Goal: Task Accomplishment & Management: Complete application form

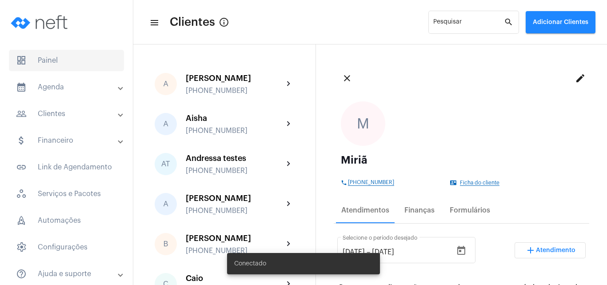
click at [48, 62] on span "dashboard Painel" at bounding box center [66, 60] width 115 height 21
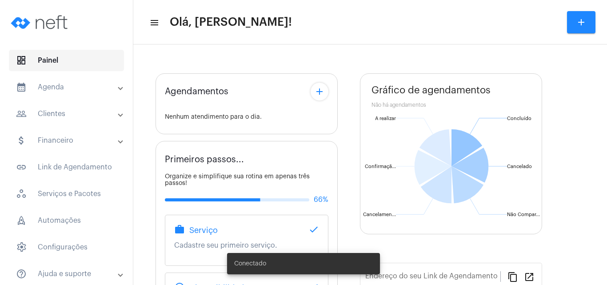
type input "[URL][DOMAIN_NAME]"
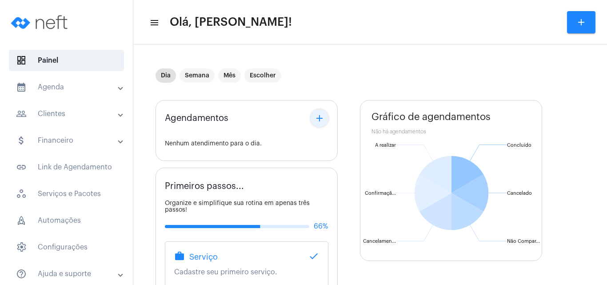
click at [318, 120] on mat-icon "add" at bounding box center [319, 118] width 11 height 11
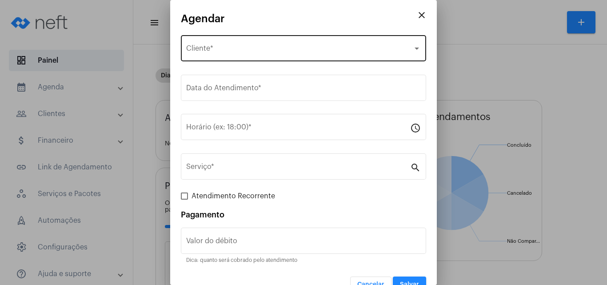
click at [244, 48] on span "Selecione o Cliente" at bounding box center [299, 50] width 227 height 8
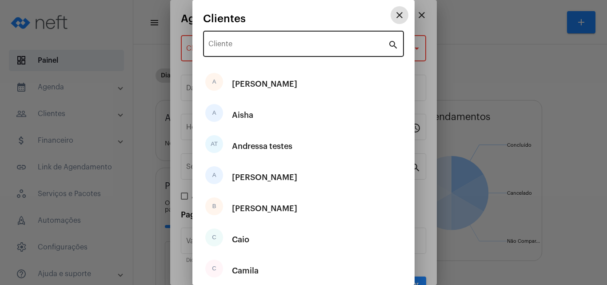
click at [243, 48] on input "Cliente" at bounding box center [297, 46] width 179 height 8
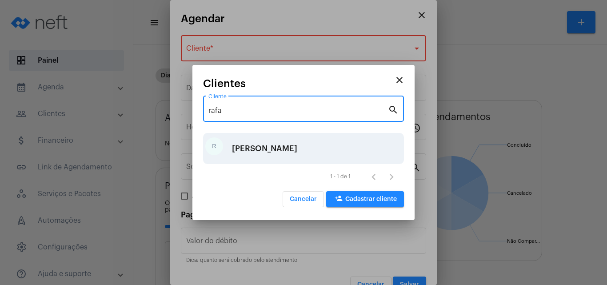
type input "rafa"
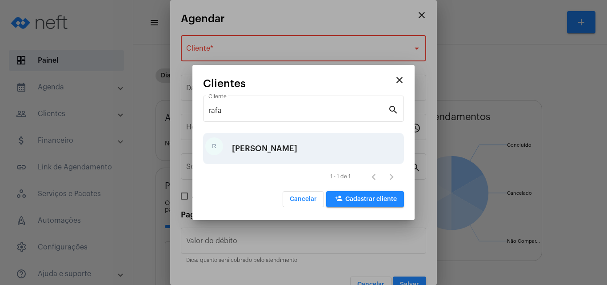
click at [256, 148] on div "[PERSON_NAME]" at bounding box center [303, 148] width 201 height 31
type input "R$"
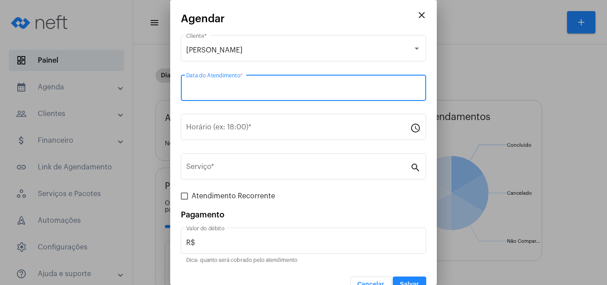
click at [227, 92] on input "Data do Atendimento *" at bounding box center [303, 90] width 235 height 8
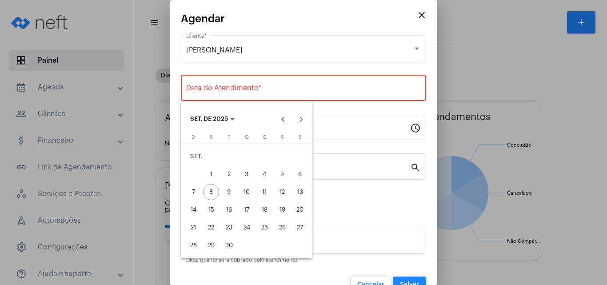
click at [230, 190] on div "9" at bounding box center [229, 192] width 16 height 16
type input "[DATE]"
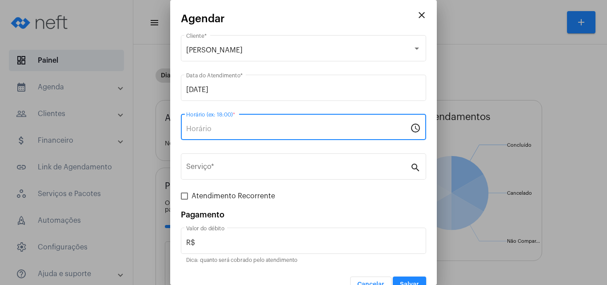
click at [214, 128] on input "Horário (ex: 18:00) *" at bounding box center [298, 129] width 224 height 8
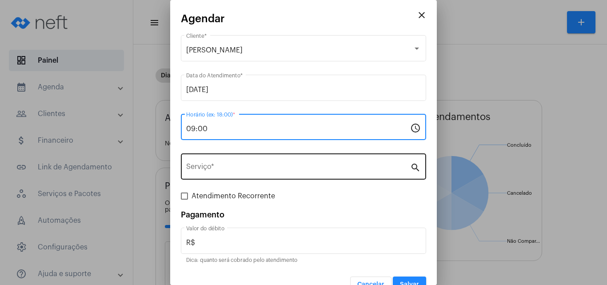
type input "09:00"
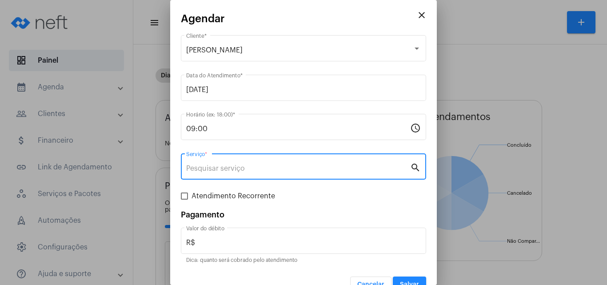
click at [221, 171] on input "Serviço *" at bounding box center [298, 168] width 224 height 8
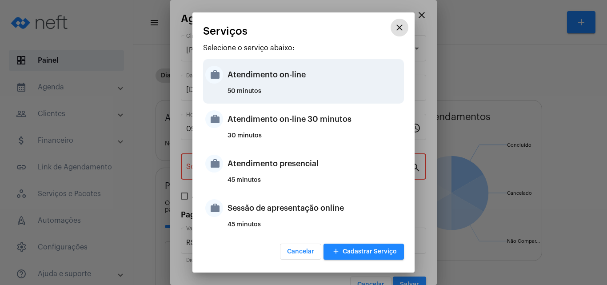
click at [237, 82] on div "Atendimento on-line" at bounding box center [314, 74] width 174 height 27
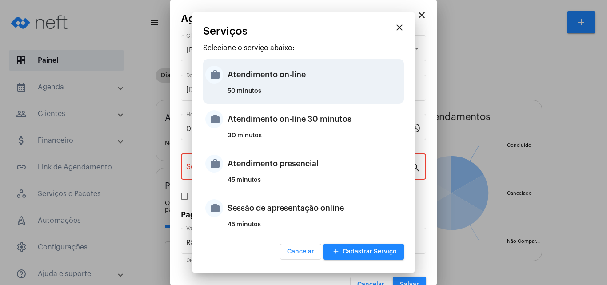
type input "Atendimento on-line"
type input "R$ 0"
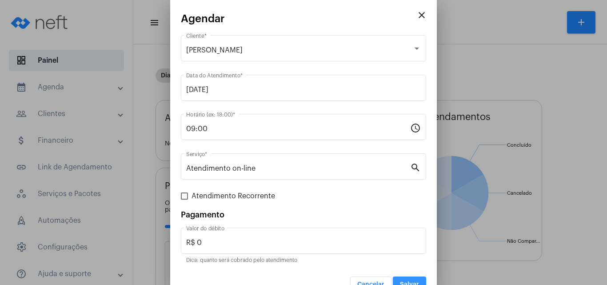
click at [406, 276] on button "Salvar" at bounding box center [409, 284] width 33 height 16
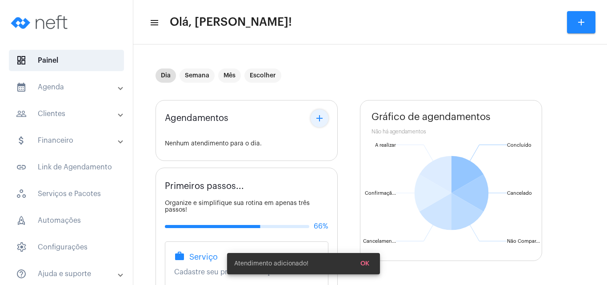
click at [319, 116] on mat-icon "add" at bounding box center [319, 118] width 11 height 11
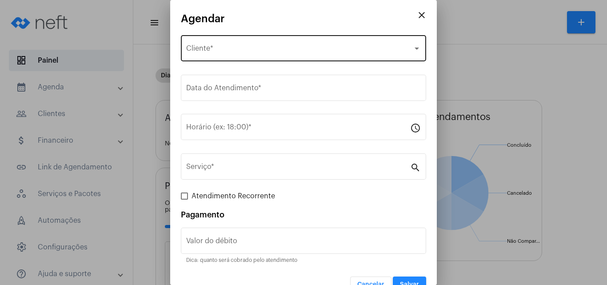
click at [264, 45] on div "Selecione o Cliente Cliente *" at bounding box center [303, 47] width 235 height 28
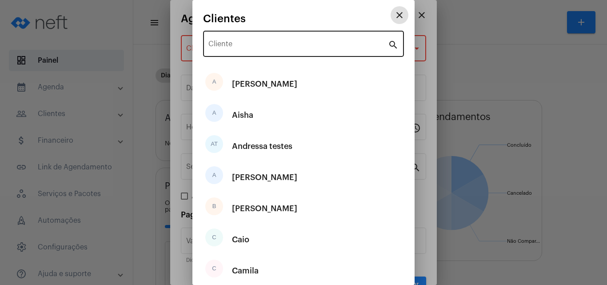
click at [251, 44] on input "Cliente" at bounding box center [297, 46] width 179 height 8
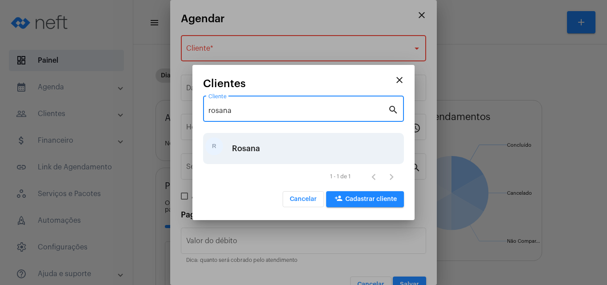
type input "rosana"
click at [253, 142] on div "Rosana" at bounding box center [246, 148] width 28 height 27
type input "R$"
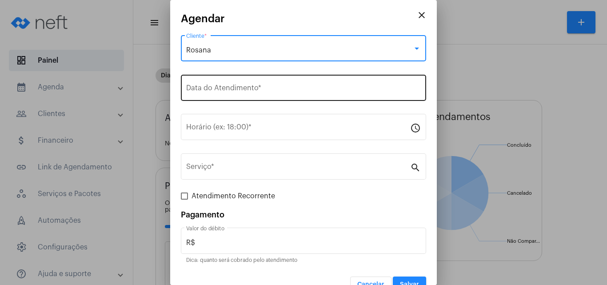
click at [221, 86] on input "Data do Atendimento *" at bounding box center [303, 90] width 235 height 8
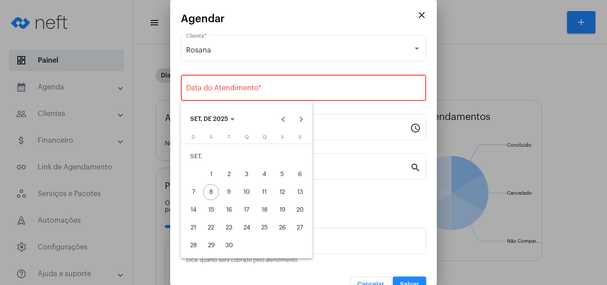
click at [226, 194] on div "9" at bounding box center [229, 192] width 16 height 16
type input "[DATE]"
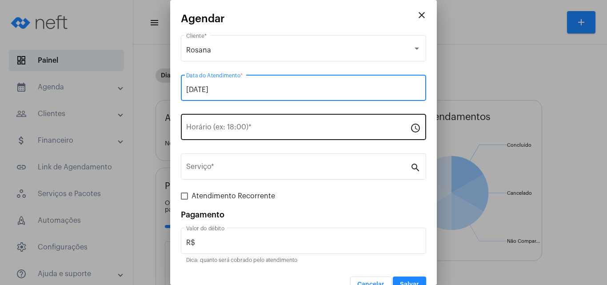
click at [210, 125] on input "Horário (ex: 18:00) *" at bounding box center [298, 129] width 224 height 8
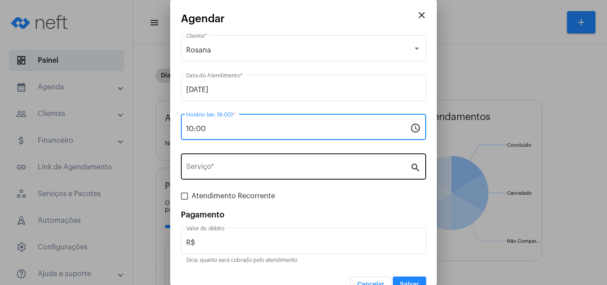
type input "10:00"
click at [227, 177] on div "Serviço *" at bounding box center [298, 165] width 224 height 28
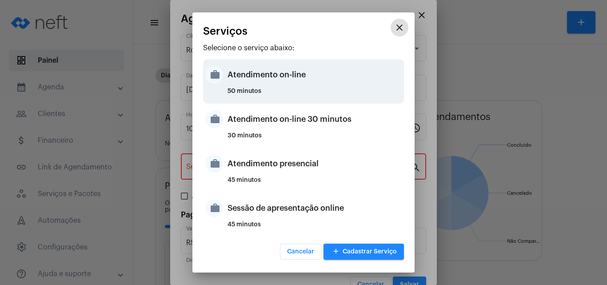
click at [249, 84] on div "Atendimento on-line" at bounding box center [314, 74] width 174 height 27
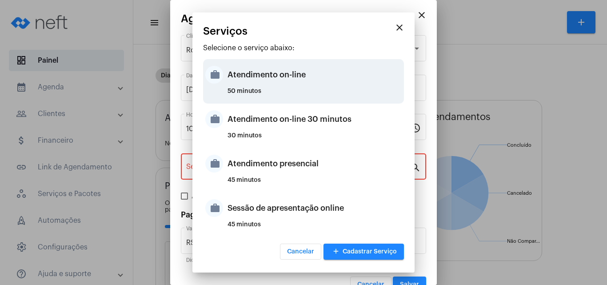
type input "Atendimento on-line"
type input "R$ 0"
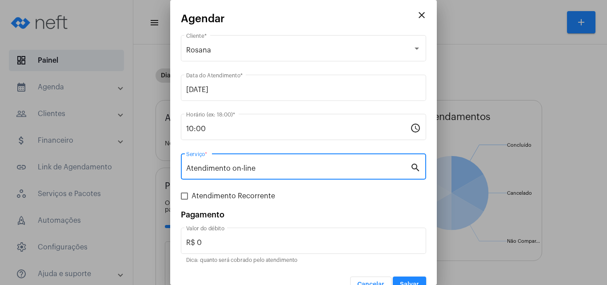
click at [411, 278] on button "Salvar" at bounding box center [409, 284] width 33 height 16
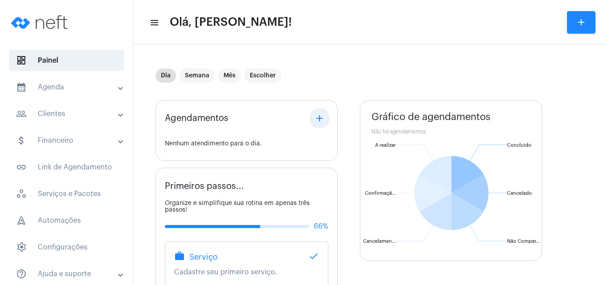
click at [319, 118] on mat-icon "add" at bounding box center [319, 118] width 11 height 11
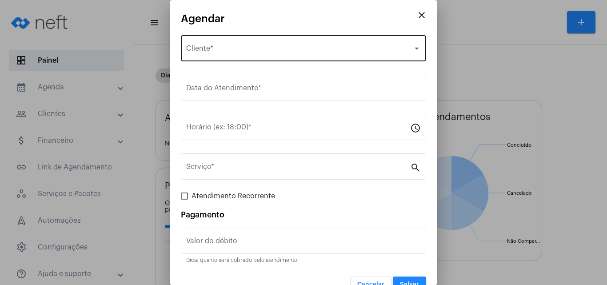
click at [252, 50] on div "Selecione o Cliente" at bounding box center [299, 50] width 227 height 8
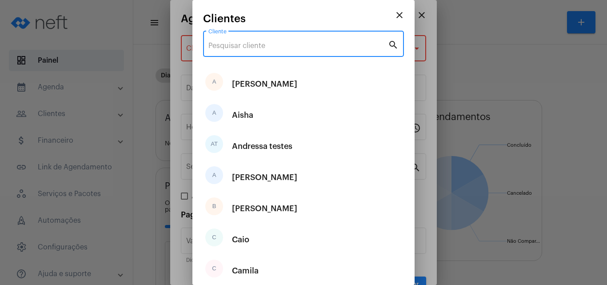
click at [234, 48] on input "Cliente" at bounding box center [297, 46] width 179 height 8
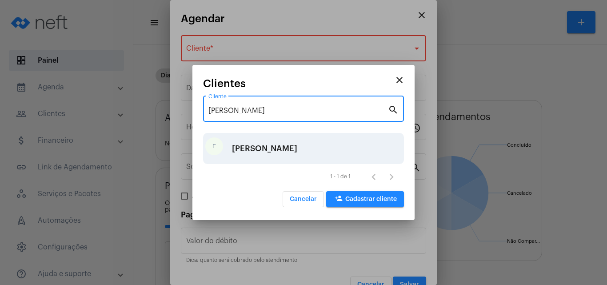
type input "[PERSON_NAME]"
click at [244, 154] on div "[PERSON_NAME]" at bounding box center [264, 148] width 65 height 27
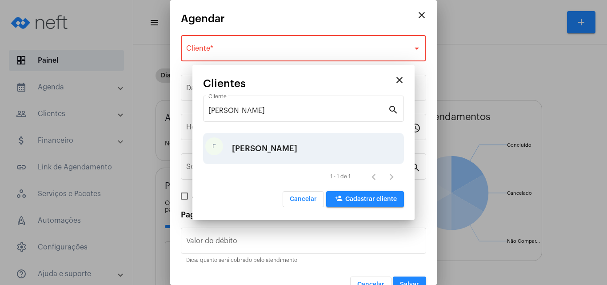
type input "R$"
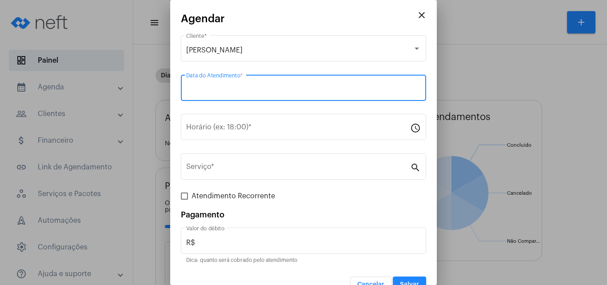
click at [220, 87] on input "Data do Atendimento *" at bounding box center [303, 90] width 235 height 8
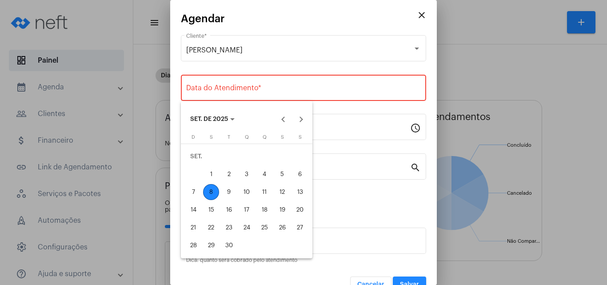
click at [227, 187] on div "9" at bounding box center [229, 192] width 16 height 16
type input "[DATE]"
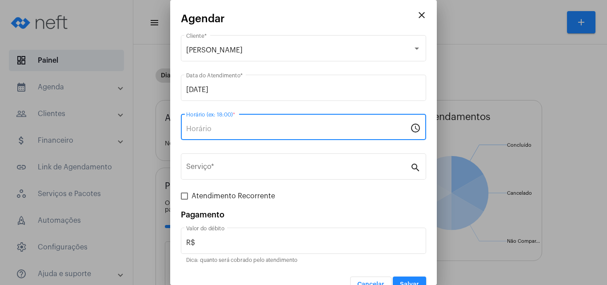
click at [203, 128] on input "Horário (ex: 18:00) *" at bounding box center [298, 129] width 224 height 8
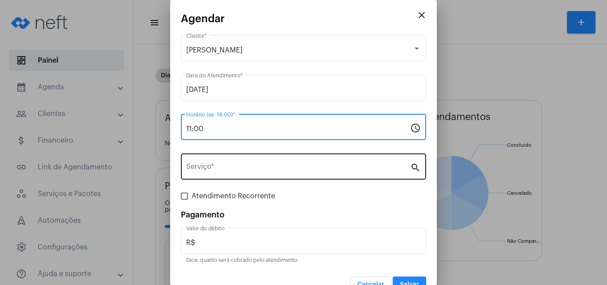
type input "11:00"
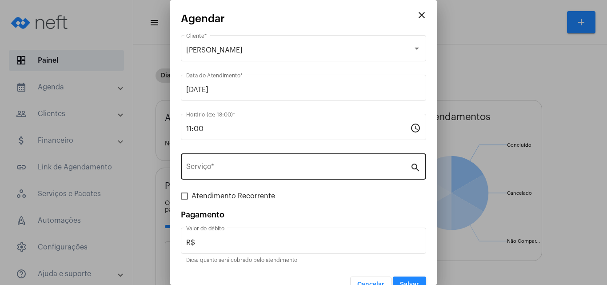
click at [272, 161] on div "Serviço *" at bounding box center [298, 165] width 224 height 28
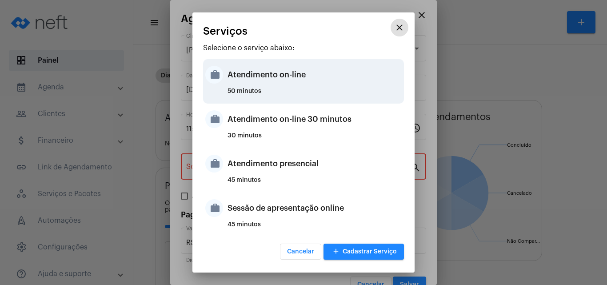
click at [262, 76] on div "Atendimento on-line" at bounding box center [314, 74] width 174 height 27
type input "Atendimento on-line"
type input "R$ 0"
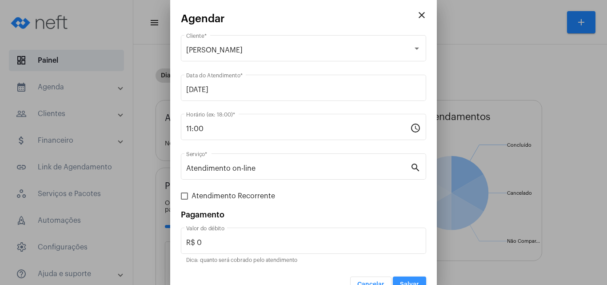
click at [409, 280] on button "Salvar" at bounding box center [409, 284] width 33 height 16
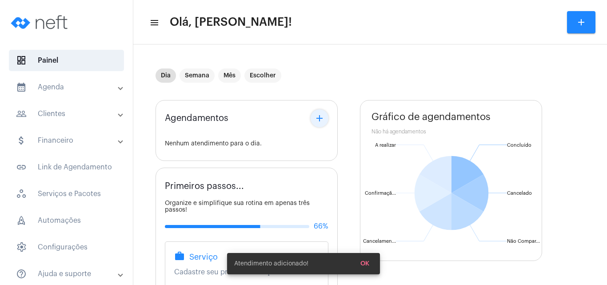
click at [312, 118] on button "add" at bounding box center [319, 118] width 18 height 18
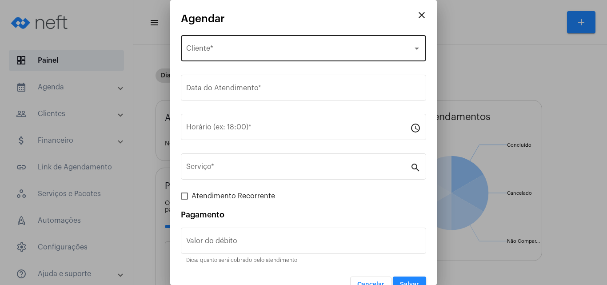
click at [221, 42] on div "Selecione o Cliente Cliente *" at bounding box center [303, 47] width 235 height 28
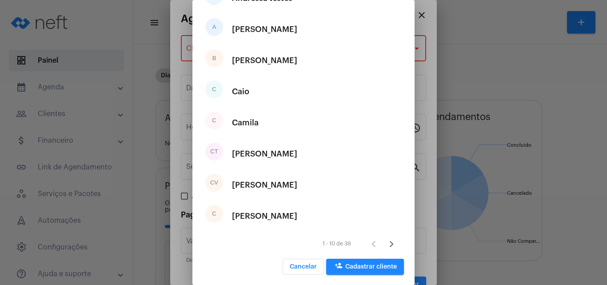
scroll to position [150, 0]
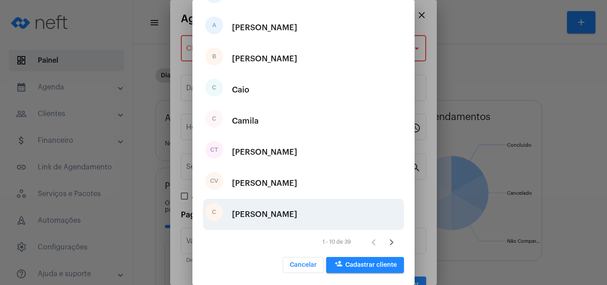
click at [265, 212] on div "C [PERSON_NAME]" at bounding box center [303, 214] width 201 height 31
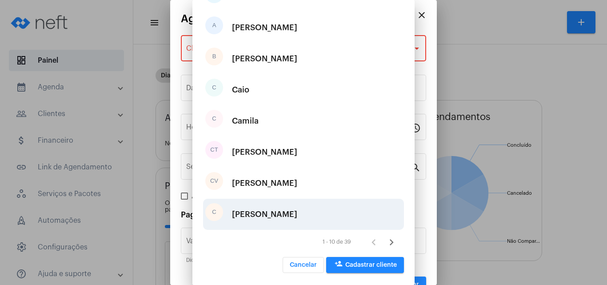
type input "R$"
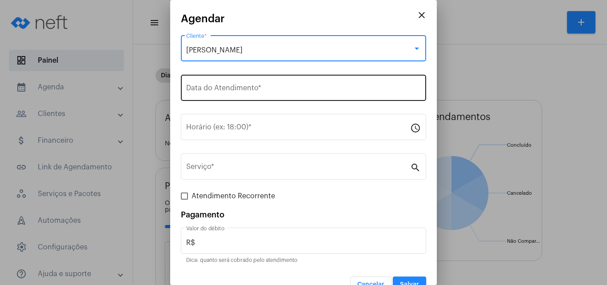
click at [214, 83] on div "Data do Atendimento *" at bounding box center [303, 87] width 235 height 28
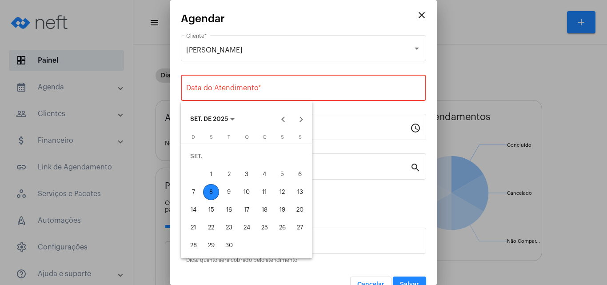
click at [231, 195] on div "9" at bounding box center [229, 192] width 16 height 16
type input "[DATE]"
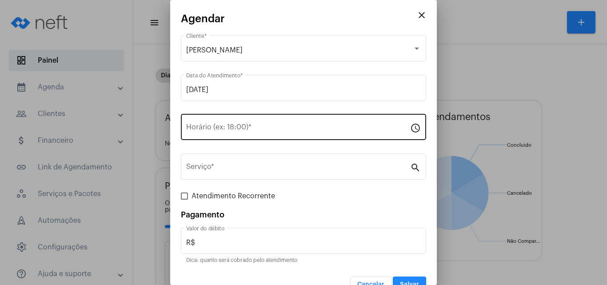
click at [214, 134] on div "Horário (ex: 18:00) *" at bounding box center [298, 126] width 224 height 28
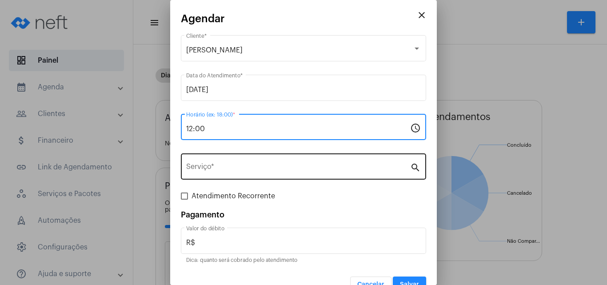
type input "12:00"
click at [219, 168] on input "Serviço *" at bounding box center [298, 168] width 224 height 8
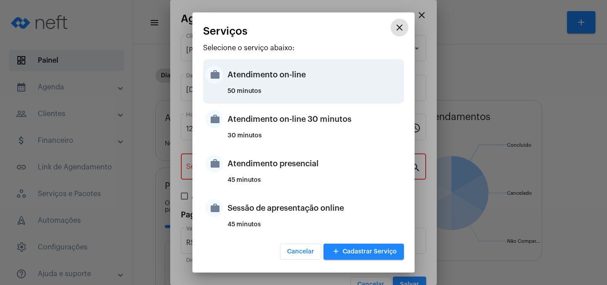
click at [290, 88] on div "50 minutos" at bounding box center [314, 94] width 174 height 13
type input "Atendimento on-line"
type input "R$ 0"
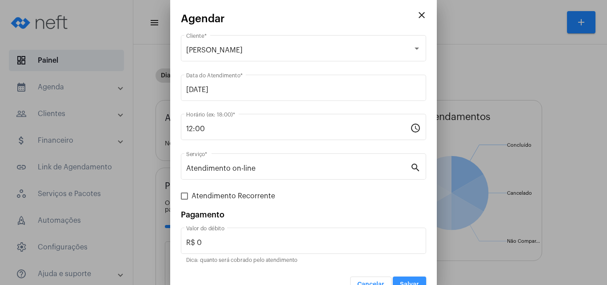
click at [409, 280] on button "Salvar" at bounding box center [409, 284] width 33 height 16
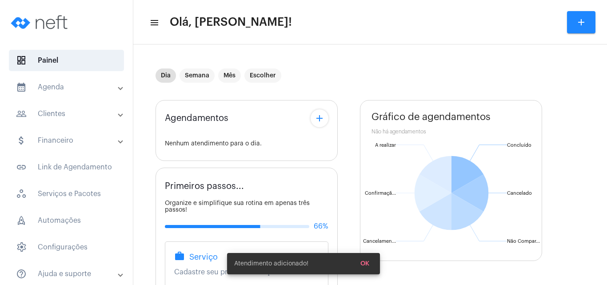
click at [324, 117] on mat-icon "add" at bounding box center [319, 118] width 11 height 11
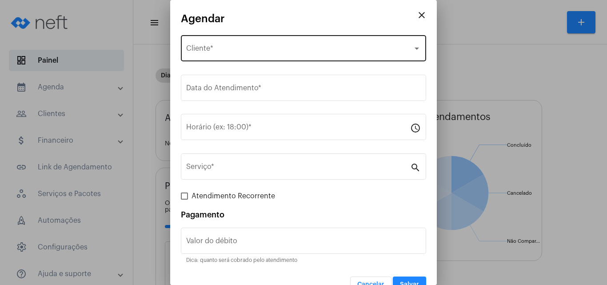
click at [234, 44] on div "Selecione o Cliente Cliente *" at bounding box center [303, 47] width 235 height 28
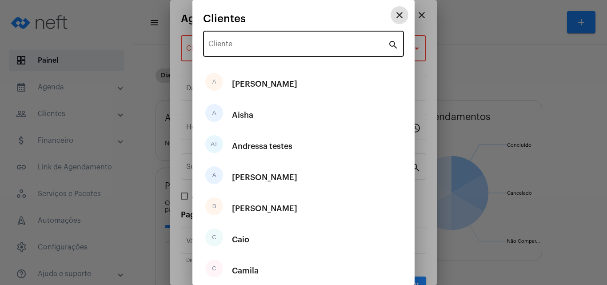
click at [234, 44] on input "Cliente" at bounding box center [297, 46] width 179 height 8
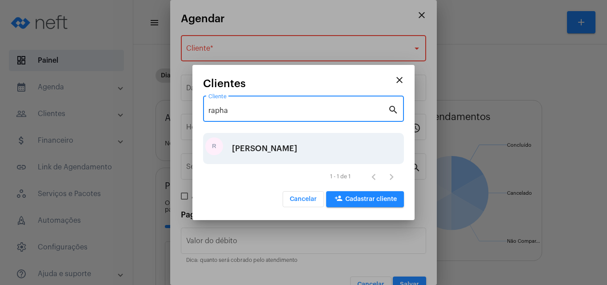
type input "rapha"
click at [251, 147] on div "[PERSON_NAME]" at bounding box center [264, 148] width 65 height 27
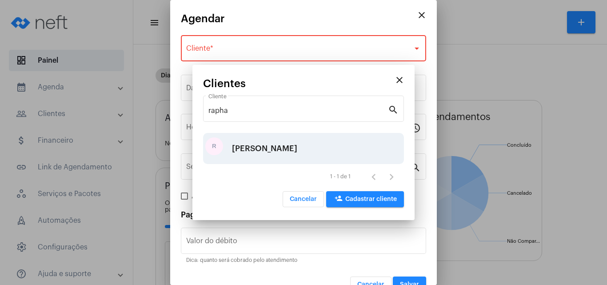
type input "R$"
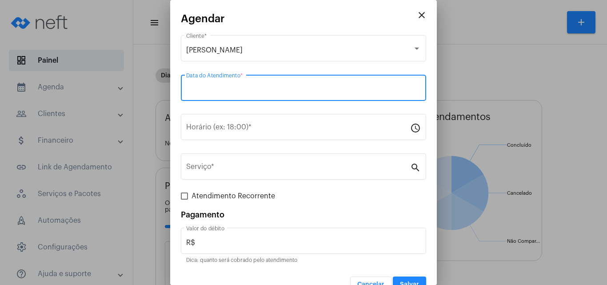
click at [230, 92] on input "Data do Atendimento *" at bounding box center [303, 90] width 235 height 8
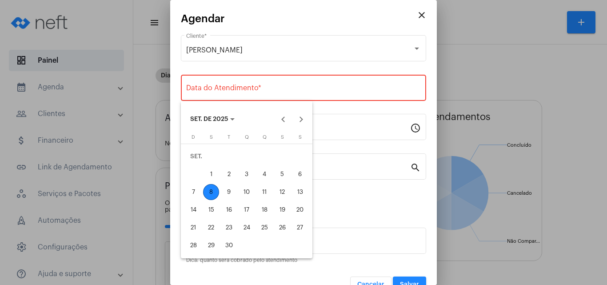
click at [227, 191] on div "9" at bounding box center [229, 192] width 16 height 16
type input "[DATE]"
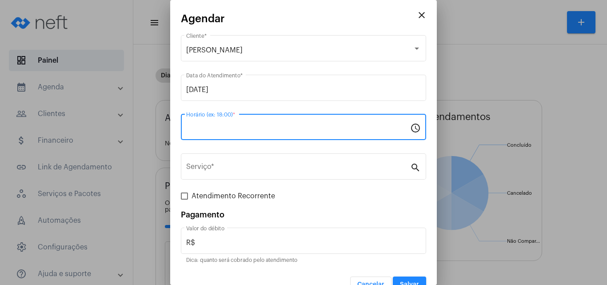
click at [206, 130] on input "Horário (ex: 18:00) *" at bounding box center [298, 129] width 224 height 8
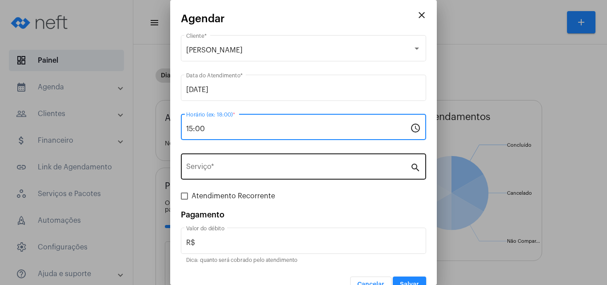
type input "15:00"
click at [222, 163] on div "Serviço *" at bounding box center [298, 165] width 224 height 28
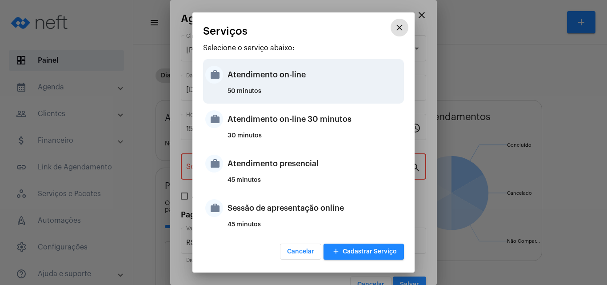
click at [242, 94] on div "50 minutos" at bounding box center [314, 94] width 174 height 13
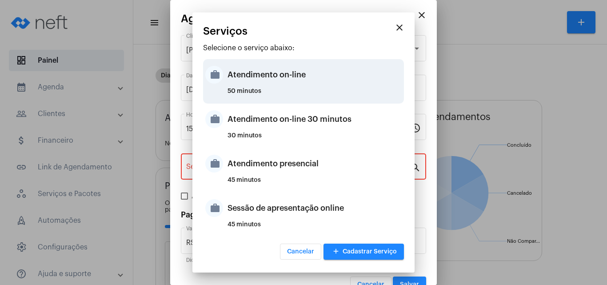
type input "Atendimento on-line"
type input "R$ 0"
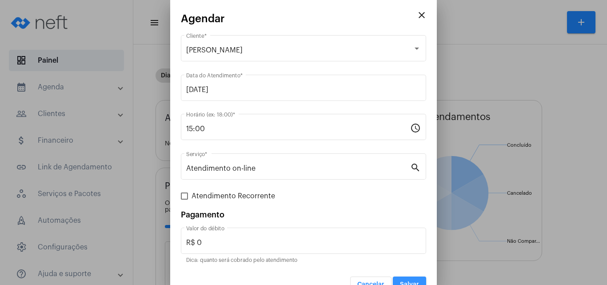
click at [409, 279] on button "Salvar" at bounding box center [409, 284] width 33 height 16
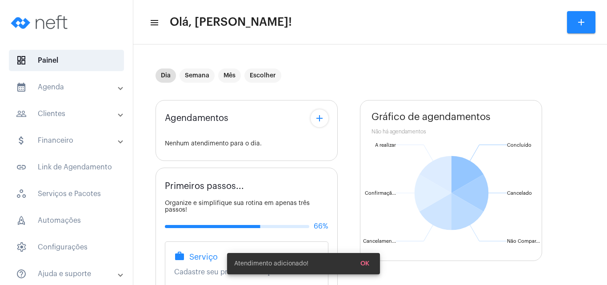
click at [318, 117] on mat-icon "add" at bounding box center [319, 118] width 11 height 11
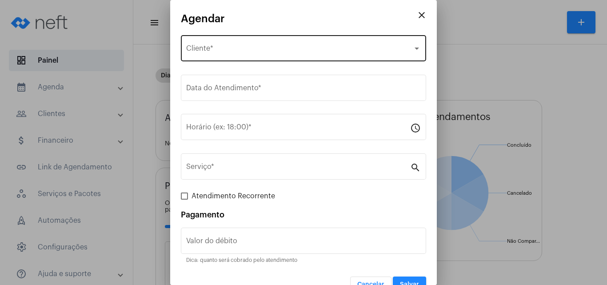
click at [200, 41] on div "Selecione o Cliente Cliente *" at bounding box center [303, 47] width 235 height 28
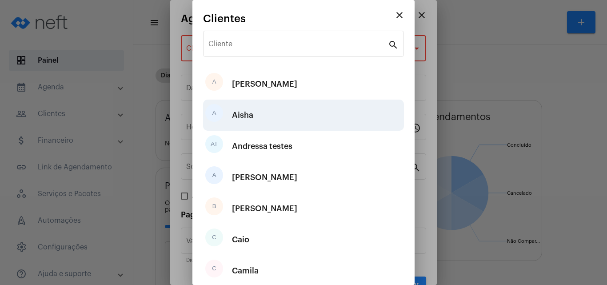
click at [245, 119] on div "Aisha" at bounding box center [242, 115] width 21 height 27
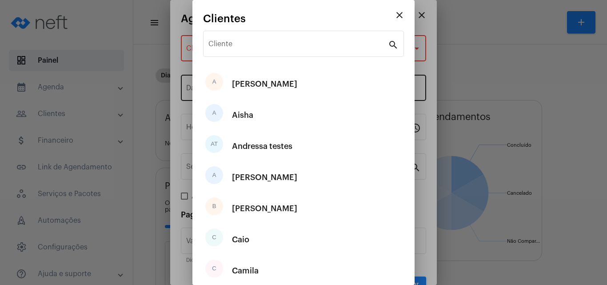
type input "R$"
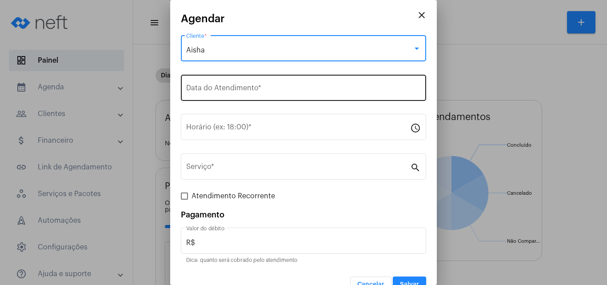
click at [230, 86] on input "Data do Atendimento *" at bounding box center [303, 90] width 235 height 8
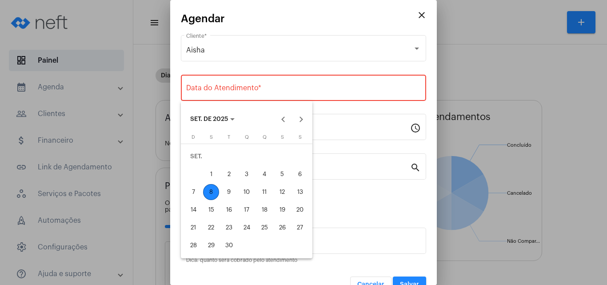
click at [231, 193] on div "9" at bounding box center [229, 192] width 16 height 16
type input "[DATE]"
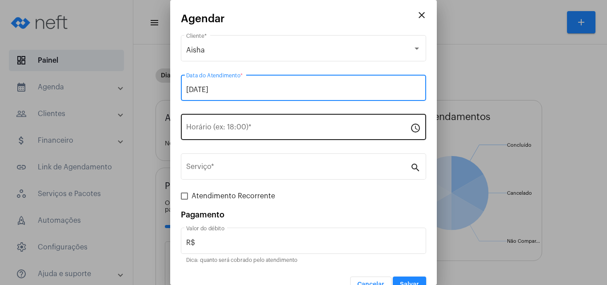
click at [219, 132] on input "Horário (ex: 18:00) *" at bounding box center [298, 129] width 224 height 8
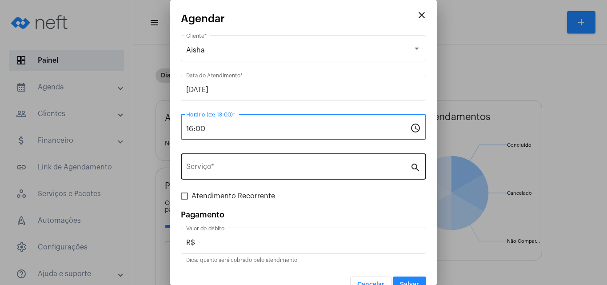
type input "16:00"
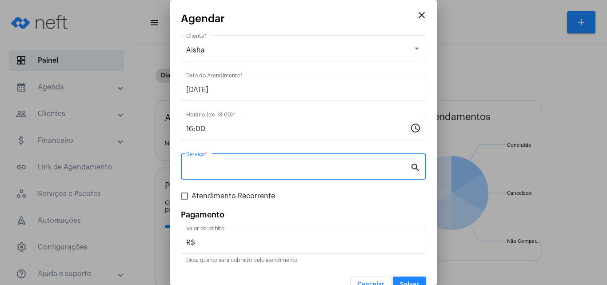
click at [226, 171] on input "Serviço *" at bounding box center [298, 168] width 224 height 8
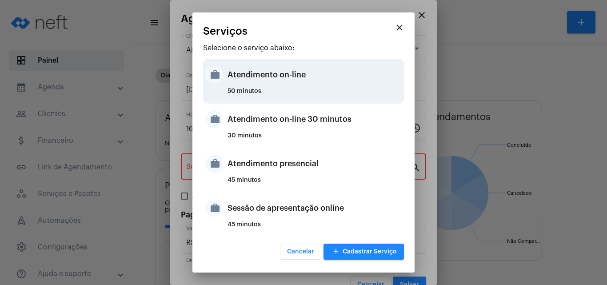
click at [252, 84] on div "Atendimento on-line" at bounding box center [314, 74] width 174 height 27
type input "Atendimento on-line"
type input "R$ 0"
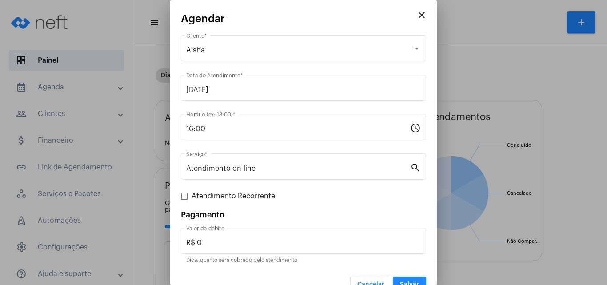
scroll to position [18, 0]
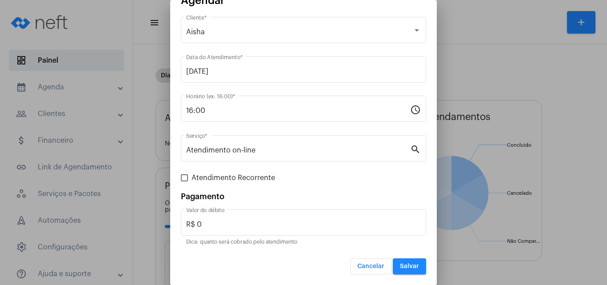
click at [411, 263] on span "Salvar" at bounding box center [409, 266] width 19 height 6
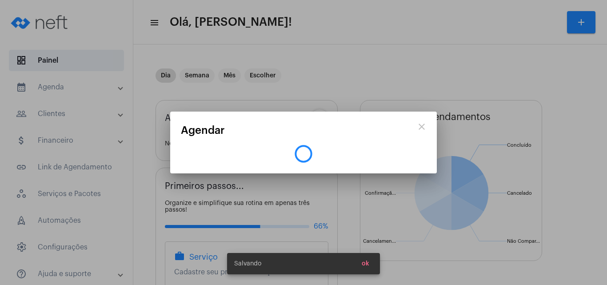
scroll to position [0, 0]
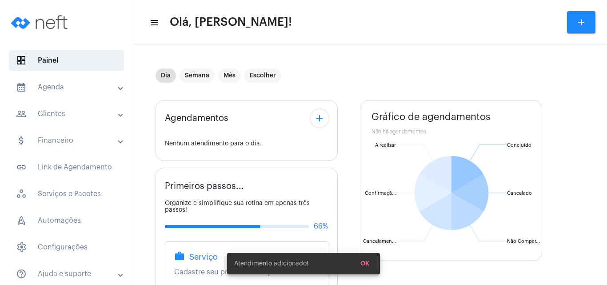
click at [320, 119] on mat-icon "add" at bounding box center [319, 118] width 11 height 11
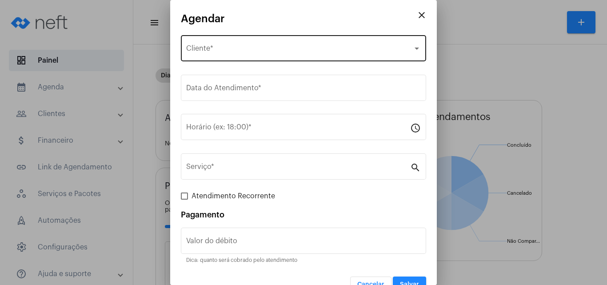
click at [234, 40] on div "Selecione o Cliente Cliente *" at bounding box center [303, 47] width 235 height 28
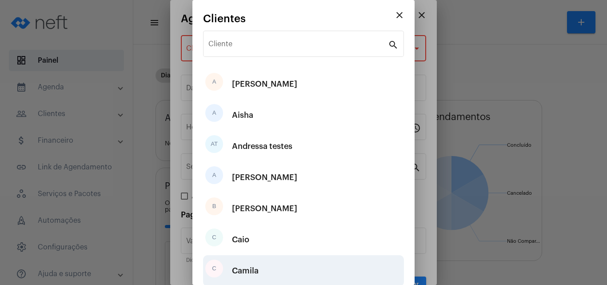
click at [260, 270] on div "C Camila" at bounding box center [303, 270] width 201 height 31
type input "R$"
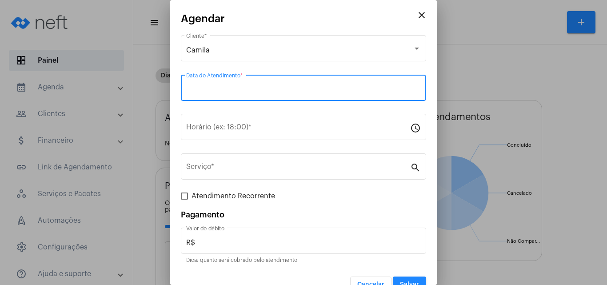
click at [219, 86] on input "Data do Atendimento *" at bounding box center [303, 90] width 235 height 8
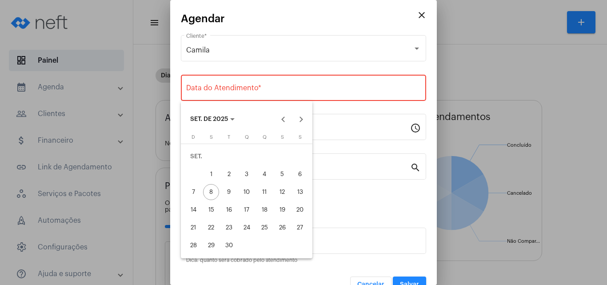
click at [242, 191] on div "10" at bounding box center [247, 192] width 16 height 16
type input "[DATE]"
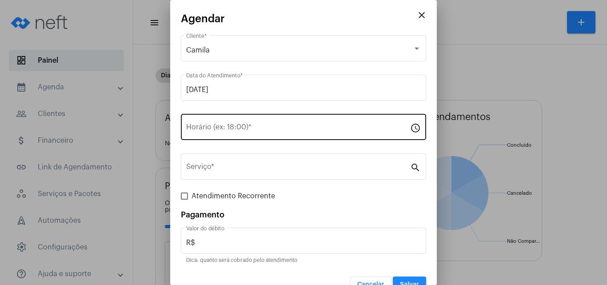
click at [201, 123] on div "Horário (ex: 18:00) *" at bounding box center [298, 126] width 224 height 28
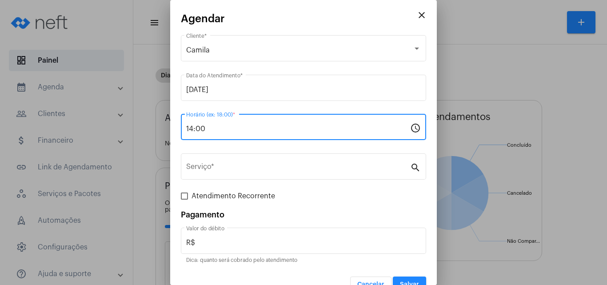
type input "14:00"
click at [407, 281] on span "Salvar" at bounding box center [409, 284] width 19 height 6
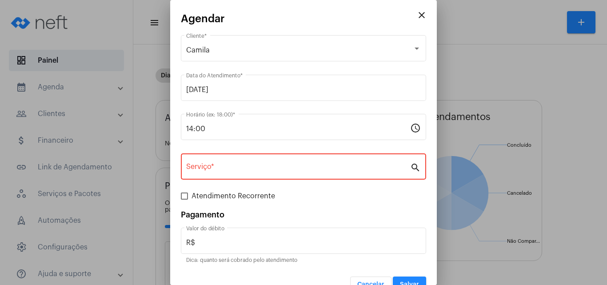
click at [230, 164] on input "Serviço *" at bounding box center [298, 168] width 224 height 8
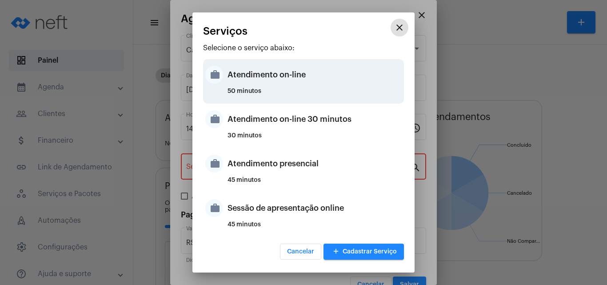
click at [259, 78] on div "Atendimento on-line" at bounding box center [314, 74] width 174 height 27
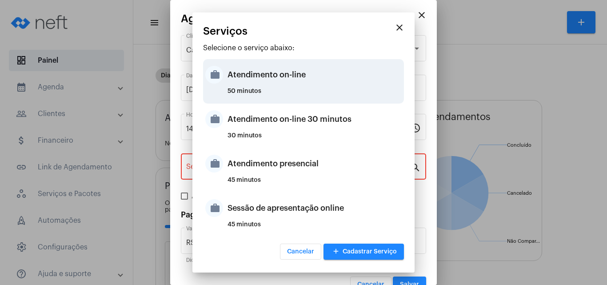
type input "Atendimento on-line"
type input "R$ 0"
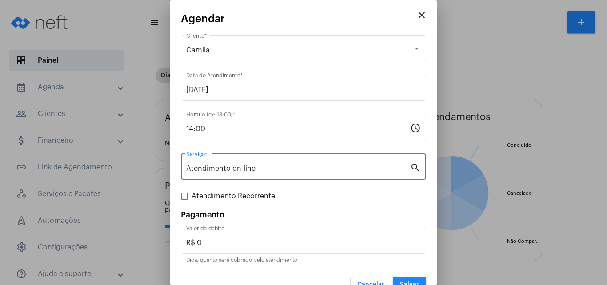
click at [400, 279] on button "Salvar" at bounding box center [409, 284] width 33 height 16
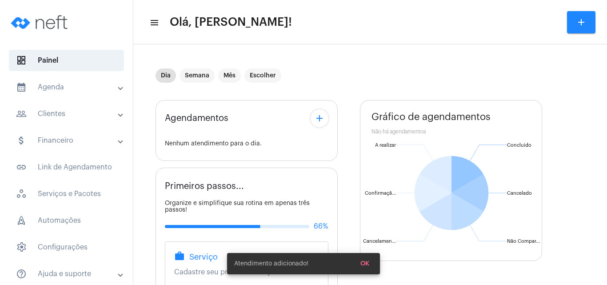
click at [322, 119] on mat-icon "add" at bounding box center [319, 118] width 11 height 11
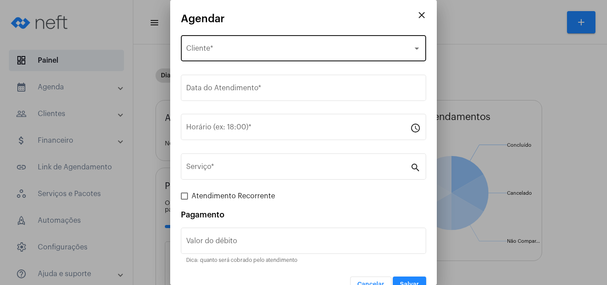
click at [243, 45] on div "Selecione o Cliente Cliente *" at bounding box center [303, 47] width 235 height 28
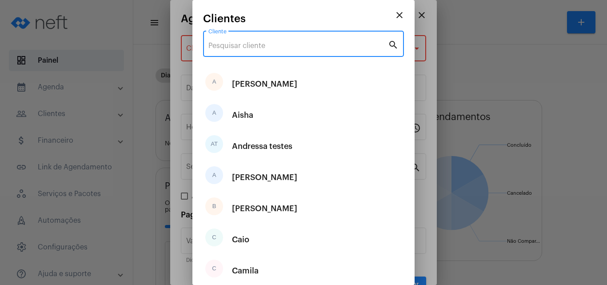
click at [243, 45] on input "Cliente" at bounding box center [297, 46] width 179 height 8
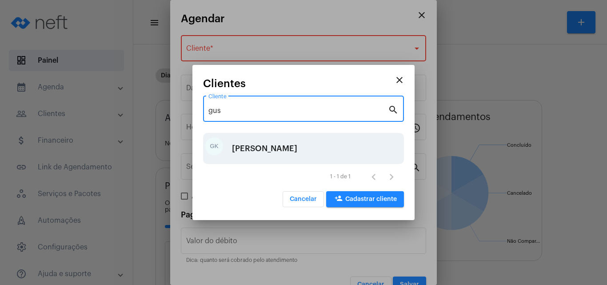
type input "gus"
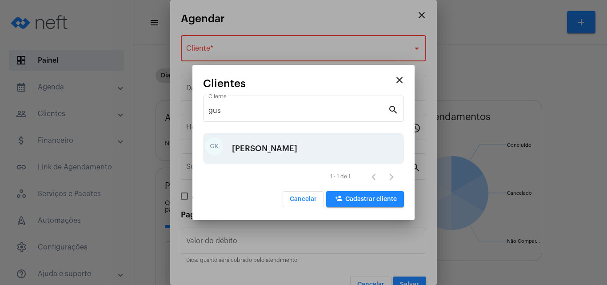
click at [255, 148] on div "[PERSON_NAME]" at bounding box center [264, 148] width 65 height 27
type input "R$"
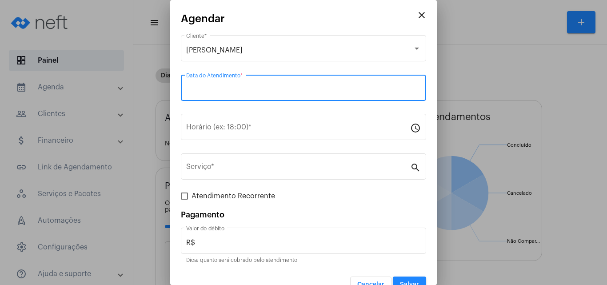
click at [205, 86] on input "Data do Atendimento *" at bounding box center [303, 90] width 235 height 8
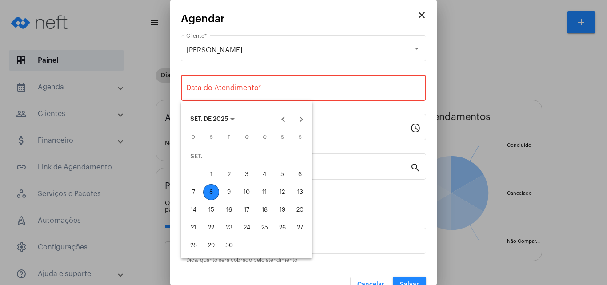
click at [248, 187] on div "10" at bounding box center [247, 192] width 16 height 16
type input "[DATE]"
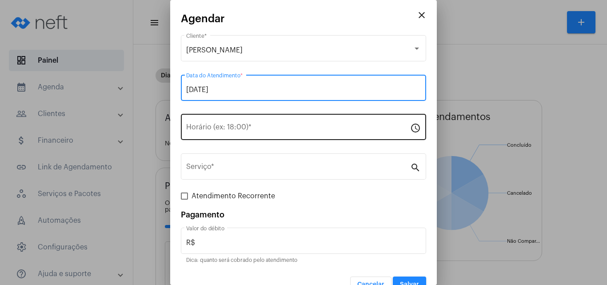
click at [224, 131] on input "Horário (ex: 18:00) *" at bounding box center [298, 129] width 224 height 8
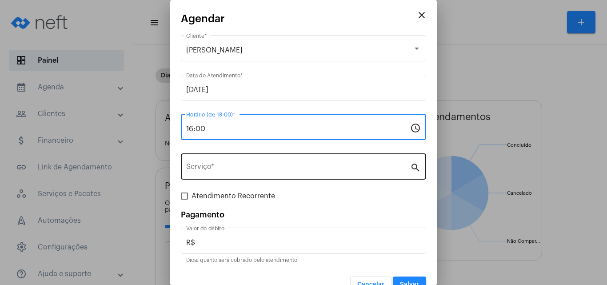
type input "16:00"
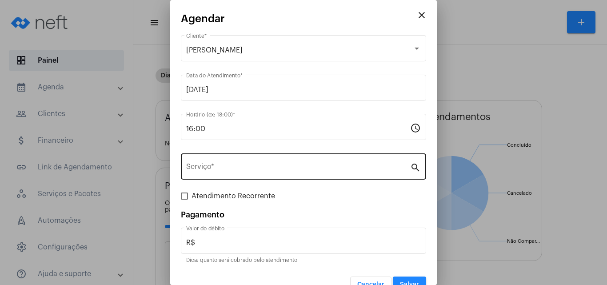
click at [244, 175] on div "Serviço *" at bounding box center [298, 165] width 224 height 28
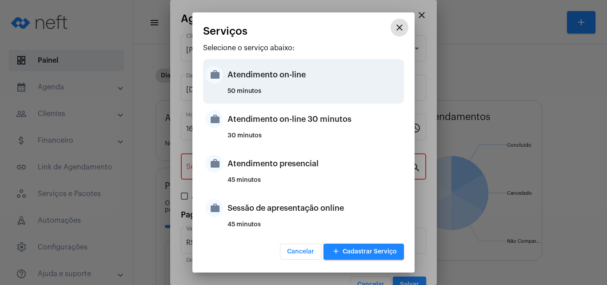
click at [289, 80] on div "Atendimento on-line" at bounding box center [314, 74] width 174 height 27
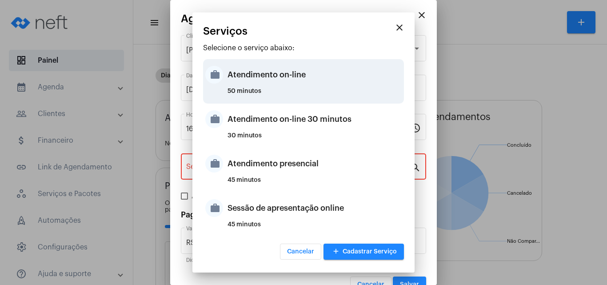
type input "Atendimento on-line"
type input "R$ 0"
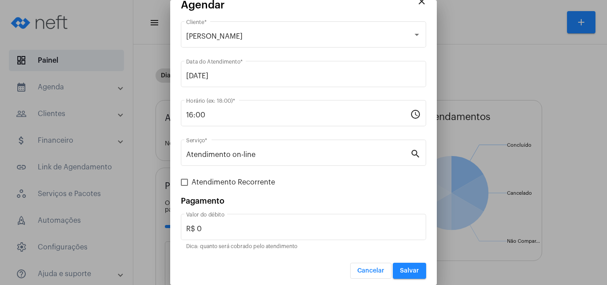
scroll to position [18, 0]
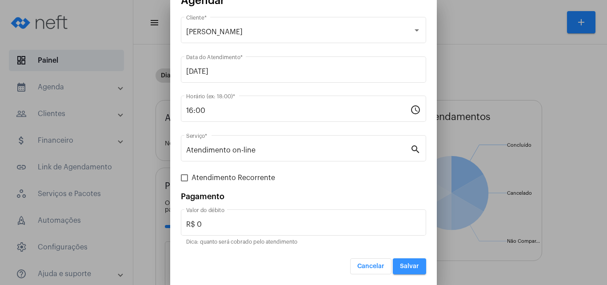
click at [408, 265] on span "Salvar" at bounding box center [409, 266] width 19 height 6
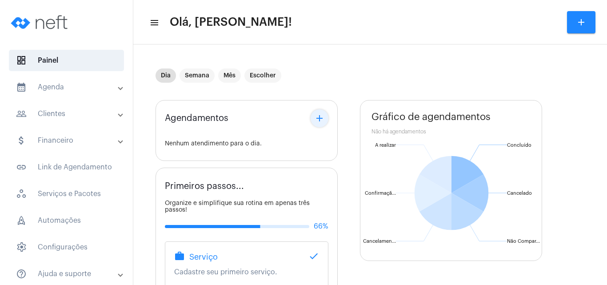
click at [318, 118] on mat-icon "add" at bounding box center [319, 118] width 11 height 11
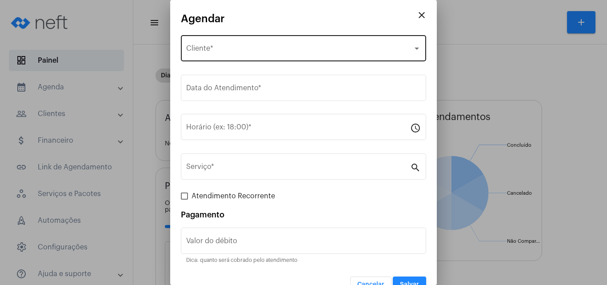
click at [247, 45] on div "Selecione o Cliente Cliente *" at bounding box center [303, 47] width 235 height 28
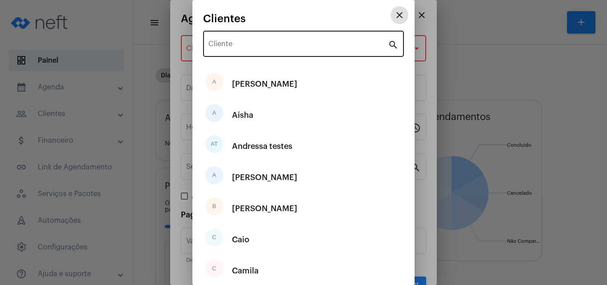
click at [250, 50] on div "Cliente" at bounding box center [297, 43] width 179 height 28
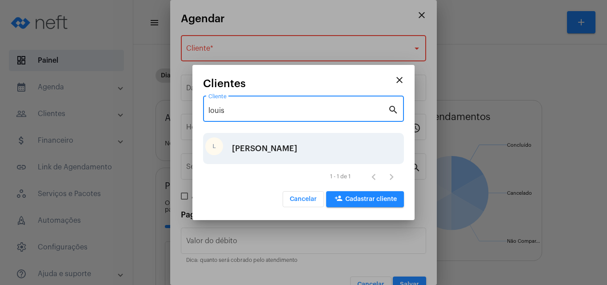
type input "louis"
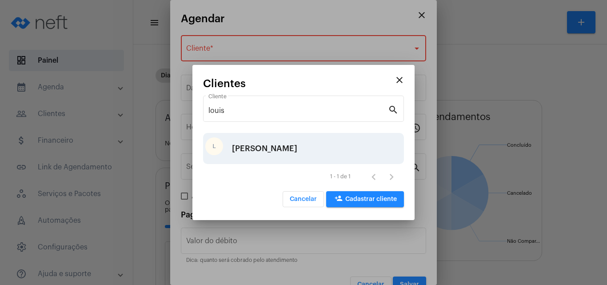
click at [247, 153] on div "[PERSON_NAME]" at bounding box center [264, 148] width 65 height 27
type input "R$"
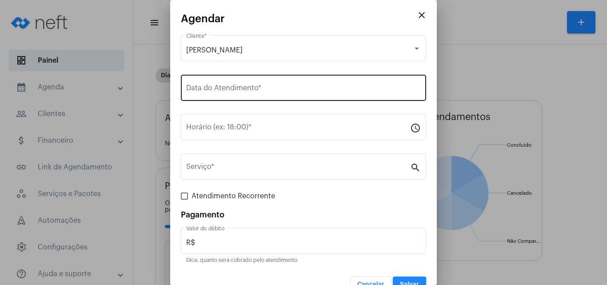
click at [232, 96] on div "Data do Atendimento *" at bounding box center [303, 87] width 235 height 28
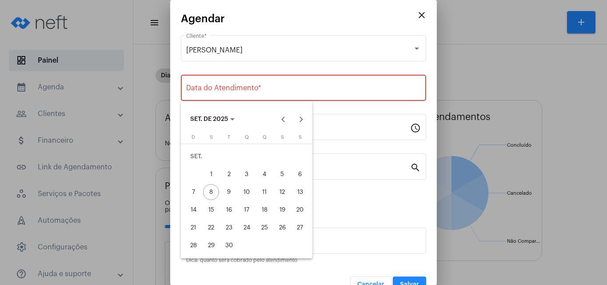
click at [247, 190] on div "10" at bounding box center [247, 192] width 16 height 16
type input "[DATE]"
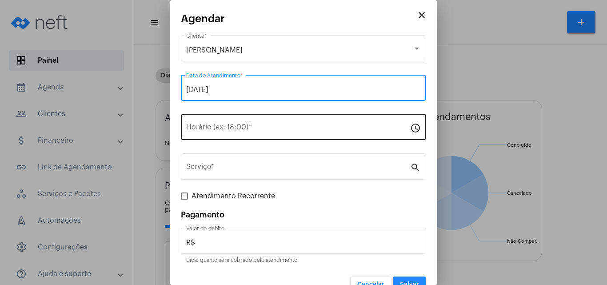
click at [222, 132] on input "Horário (ex: 18:00) *" at bounding box center [298, 129] width 224 height 8
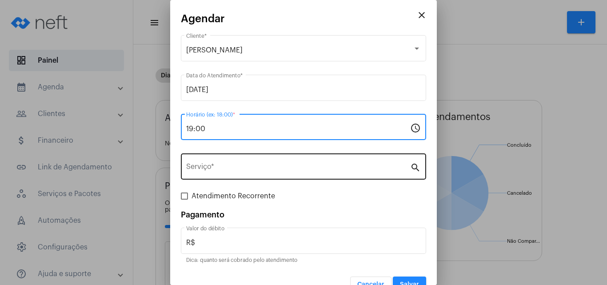
type input "19:00"
click at [233, 162] on div "Serviço *" at bounding box center [298, 165] width 224 height 28
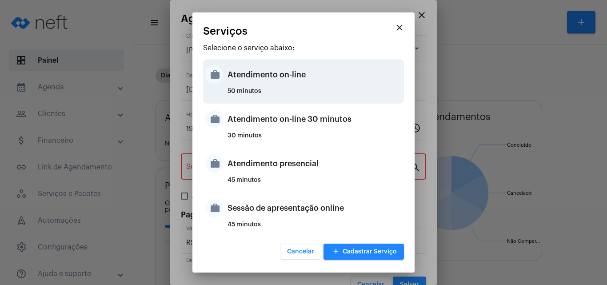
click at [253, 83] on div "Atendimento on-line" at bounding box center [314, 74] width 174 height 27
type input "Atendimento on-line"
type input "R$ 0"
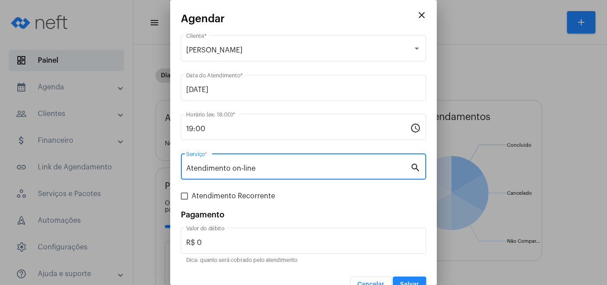
click at [415, 280] on button "Salvar" at bounding box center [409, 284] width 33 height 16
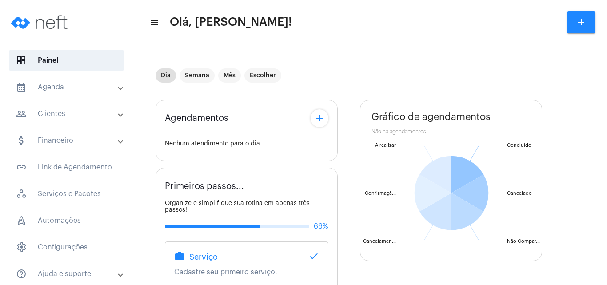
click at [320, 113] on mat-icon "add" at bounding box center [319, 118] width 11 height 11
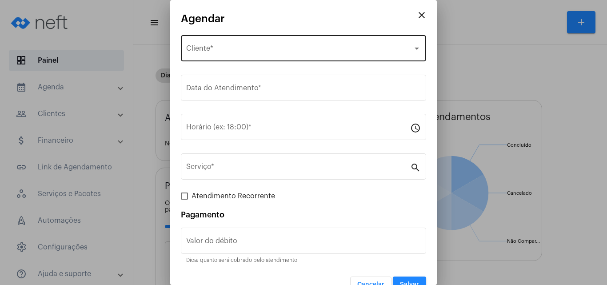
click at [235, 43] on div "Selecione o Cliente Cliente *" at bounding box center [303, 47] width 235 height 28
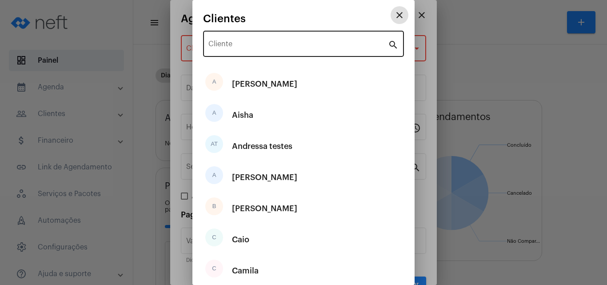
click at [237, 48] on input "Cliente" at bounding box center [297, 46] width 179 height 8
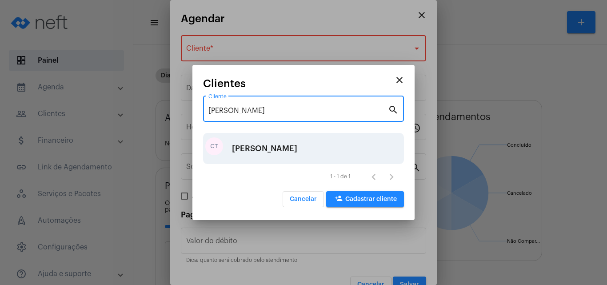
type input "[PERSON_NAME]"
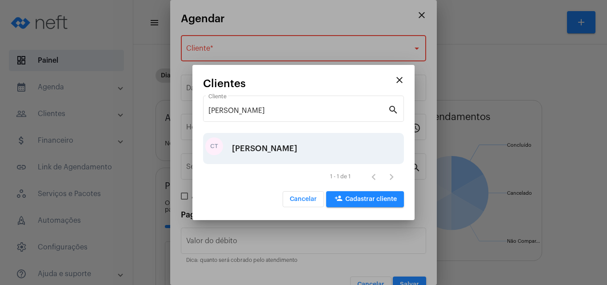
click at [253, 151] on div "[PERSON_NAME]" at bounding box center [264, 148] width 65 height 27
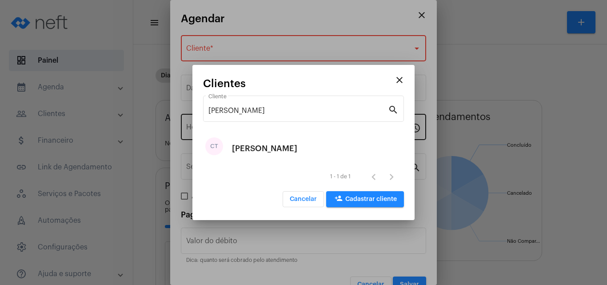
type input "R$"
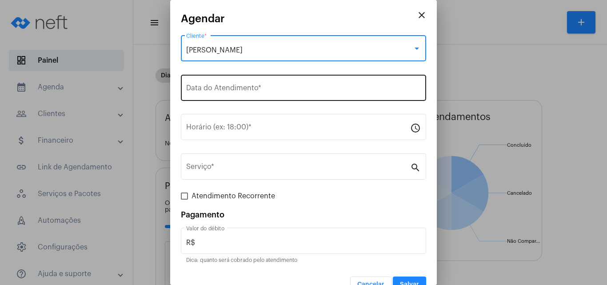
click at [223, 87] on input "Data do Atendimento *" at bounding box center [303, 90] width 235 height 8
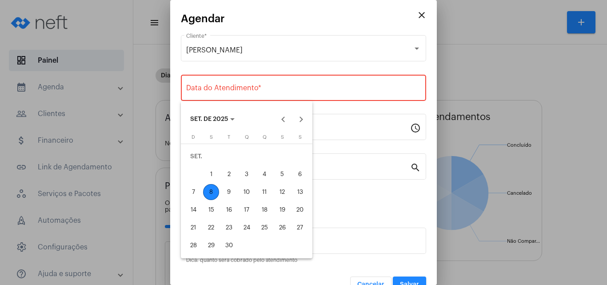
click at [262, 190] on div "11" at bounding box center [264, 192] width 16 height 16
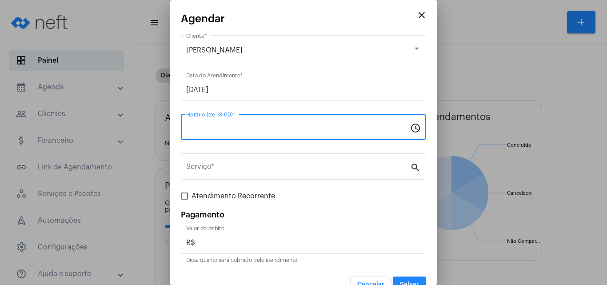
click at [223, 131] on input "Horário (ex: 18:00) *" at bounding box center [298, 129] width 224 height 8
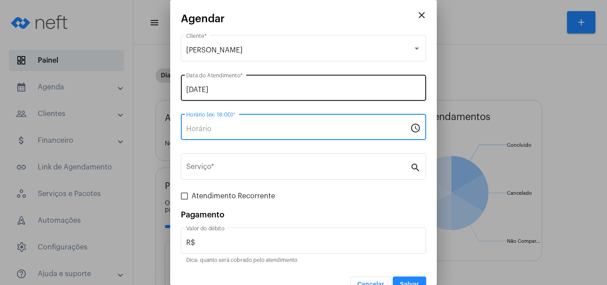
click at [210, 80] on div "[DATE] Data do Atendimento *" at bounding box center [303, 87] width 235 height 28
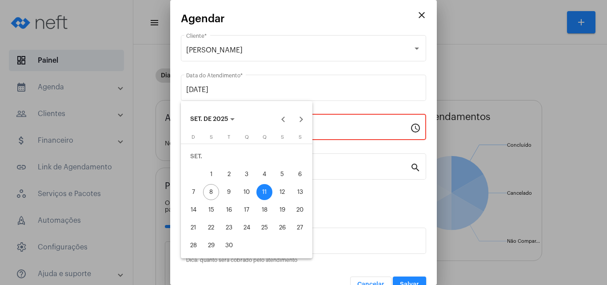
click at [277, 192] on div "12" at bounding box center [282, 192] width 16 height 16
type input "[DATE]"
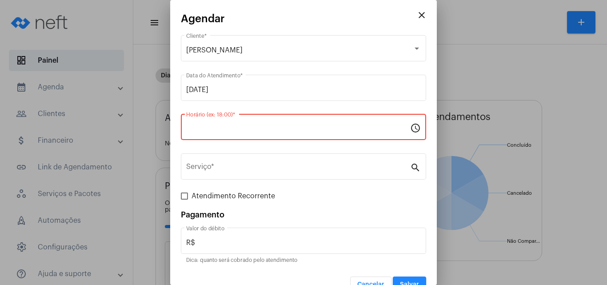
click at [201, 126] on input "Horário (ex: 18:00) *" at bounding box center [298, 129] width 224 height 8
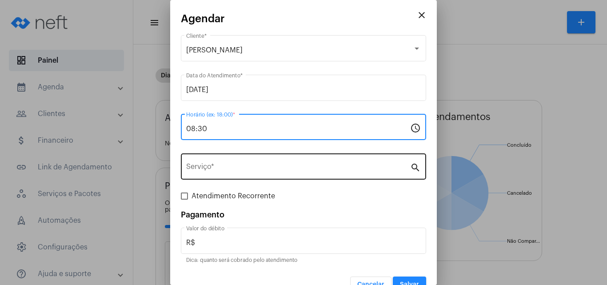
type input "08:30"
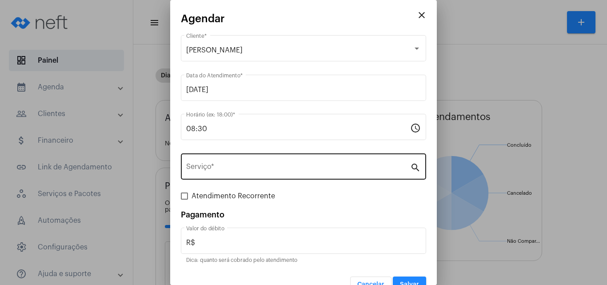
click at [219, 161] on div "Serviço *" at bounding box center [298, 165] width 224 height 28
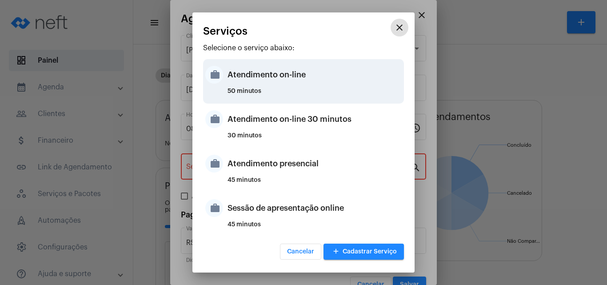
click at [261, 86] on div "Atendimento on-line" at bounding box center [314, 74] width 174 height 27
type input "Atendimento on-line"
type input "R$ 0"
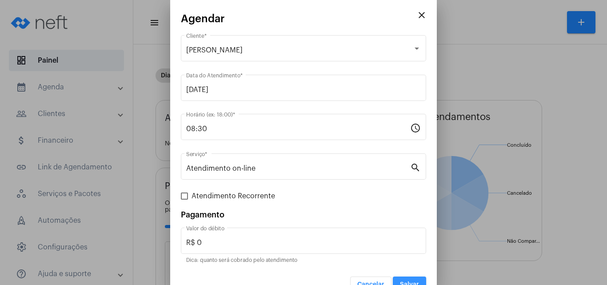
click at [396, 277] on button "Salvar" at bounding box center [409, 284] width 33 height 16
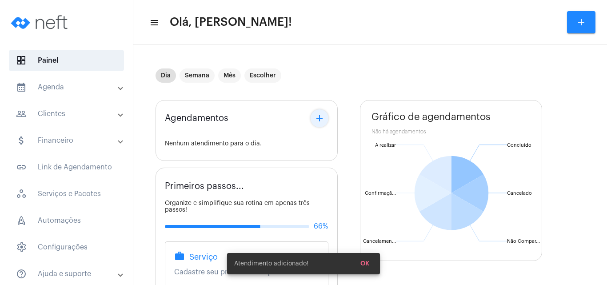
click at [317, 123] on mat-icon "add" at bounding box center [319, 118] width 11 height 11
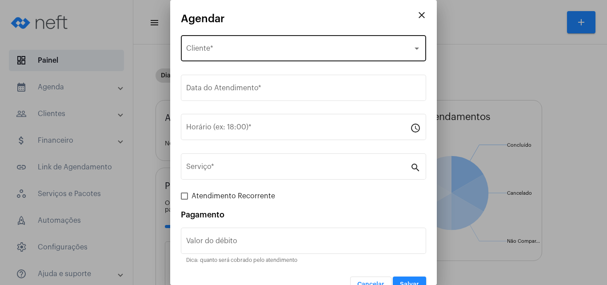
click at [282, 56] on div "Selecione o Cliente Cliente *" at bounding box center [303, 47] width 235 height 28
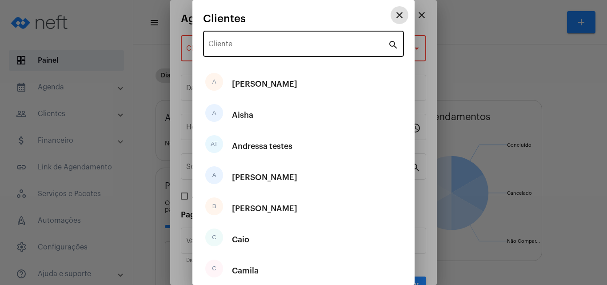
click at [260, 51] on div "Cliente" at bounding box center [297, 43] width 179 height 28
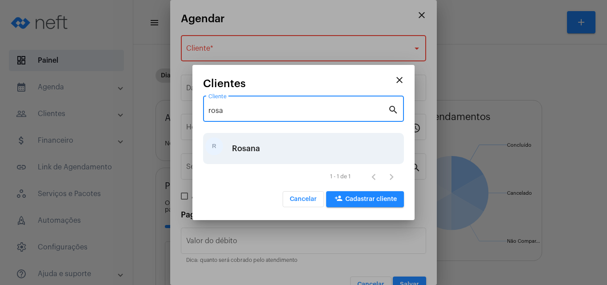
type input "rosa"
click at [266, 151] on div "R Rosana" at bounding box center [303, 148] width 201 height 31
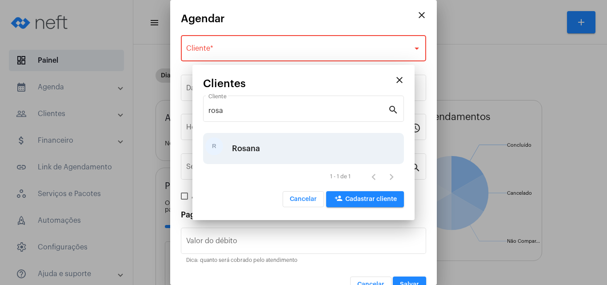
type input "R$"
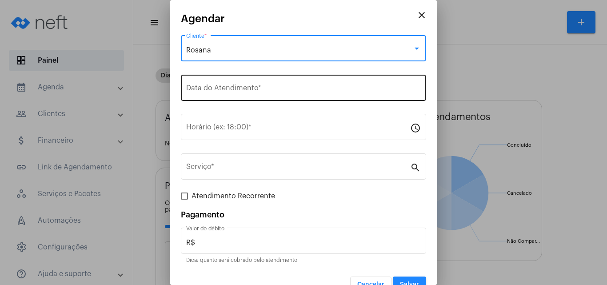
click at [226, 95] on div "Data do Atendimento *" at bounding box center [303, 87] width 235 height 28
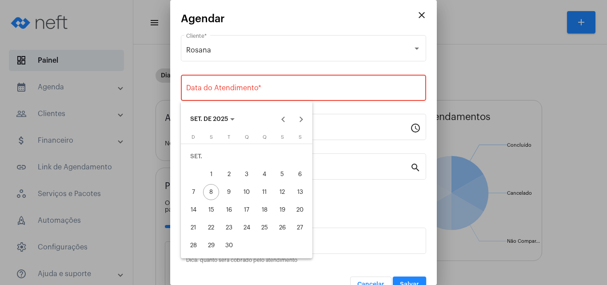
click at [286, 192] on div "12" at bounding box center [282, 192] width 16 height 16
type input "[DATE]"
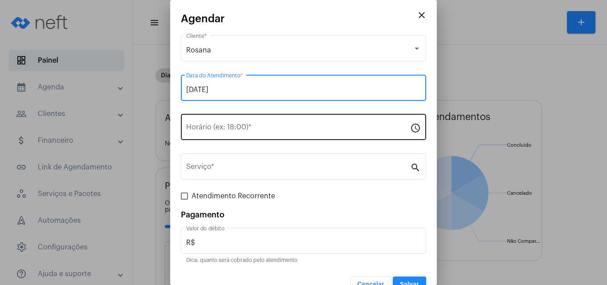
click at [225, 130] on input "Horário (ex: 18:00) *" at bounding box center [298, 129] width 224 height 8
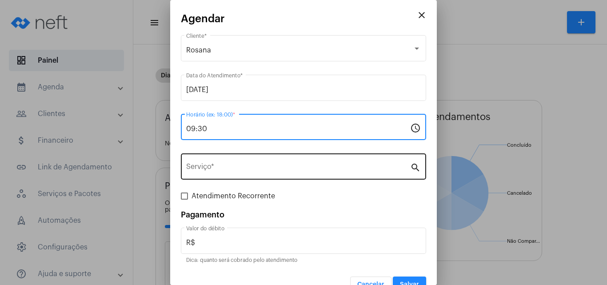
type input "09:30"
click at [232, 159] on div "Serviço *" at bounding box center [298, 165] width 224 height 28
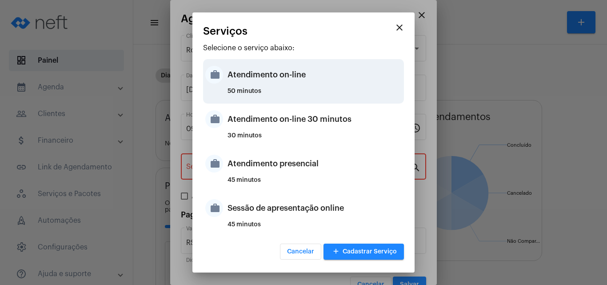
click at [247, 72] on div "Atendimento on-line" at bounding box center [314, 74] width 174 height 27
type input "Atendimento on-line"
type input "R$ 0"
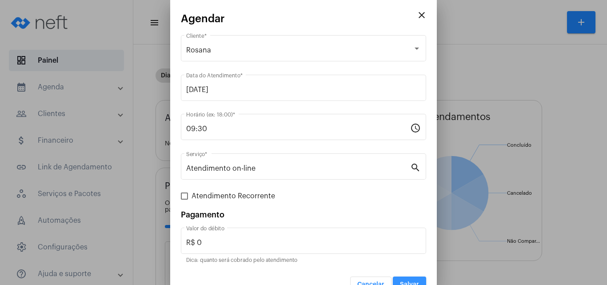
click at [414, 280] on button "Salvar" at bounding box center [409, 284] width 33 height 16
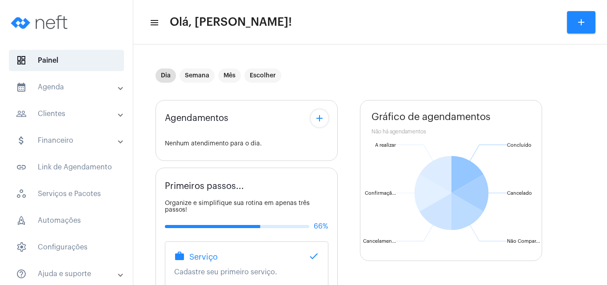
click at [332, 76] on div "Dia Semana Mês Escolher" at bounding box center [347, 75] width 384 height 44
